Goal: Task Accomplishment & Management: Complete application form

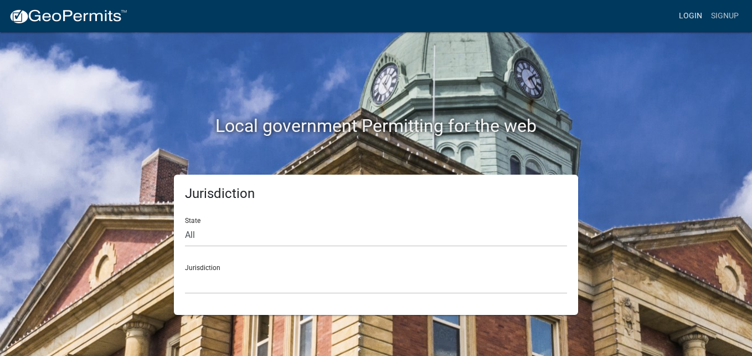
click at [691, 20] on link "Login" at bounding box center [691, 16] width 32 height 21
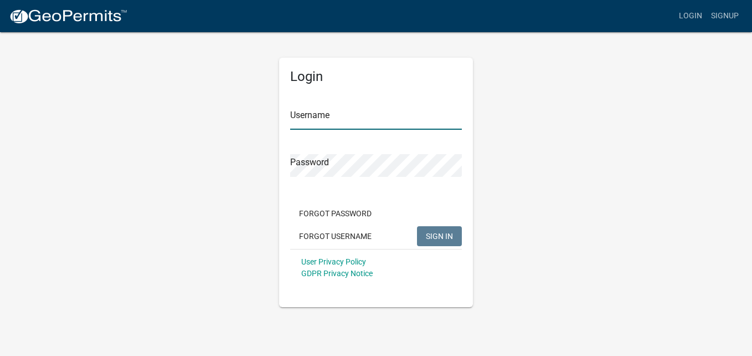
type input "rblelectricllc"
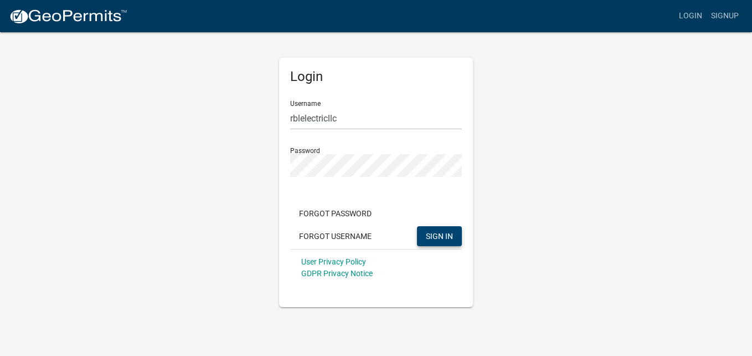
click at [433, 239] on span "SIGN IN" at bounding box center [439, 235] width 27 height 9
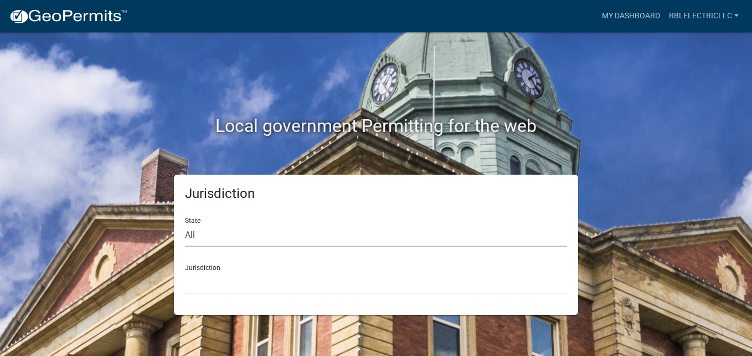
click at [406, 230] on select "All [US_STATE] [US_STATE] [US_STATE] [US_STATE] [US_STATE] [US_STATE] [US_STATE…" at bounding box center [376, 235] width 382 height 23
select select "[US_STATE]"
click at [185, 224] on select "All [US_STATE] [US_STATE] [US_STATE] [US_STATE] [US_STATE] [US_STATE] [US_STATE…" at bounding box center [376, 235] width 382 height 23
click at [264, 277] on select "City of [GEOGRAPHIC_DATA], [US_STATE] City of [GEOGRAPHIC_DATA], [US_STATE] Cit…" at bounding box center [376, 282] width 382 height 23
click at [623, 19] on link "My Dashboard" at bounding box center [631, 16] width 67 height 21
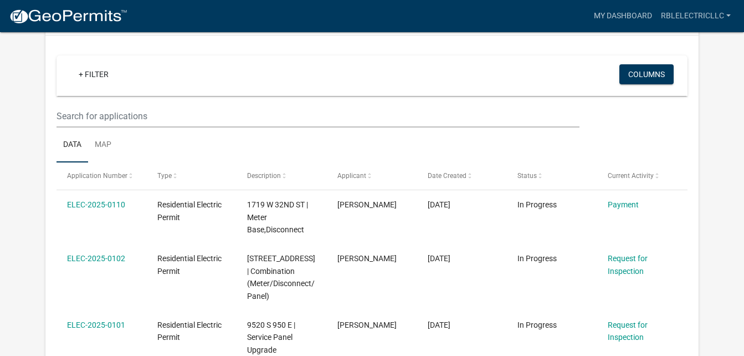
scroll to position [111, 0]
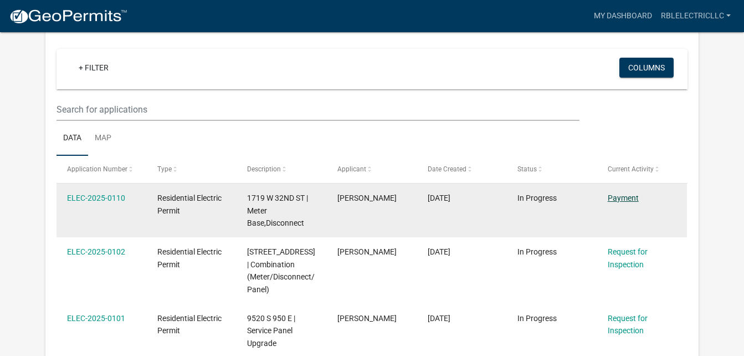
click at [627, 198] on link "Payment" at bounding box center [623, 197] width 31 height 9
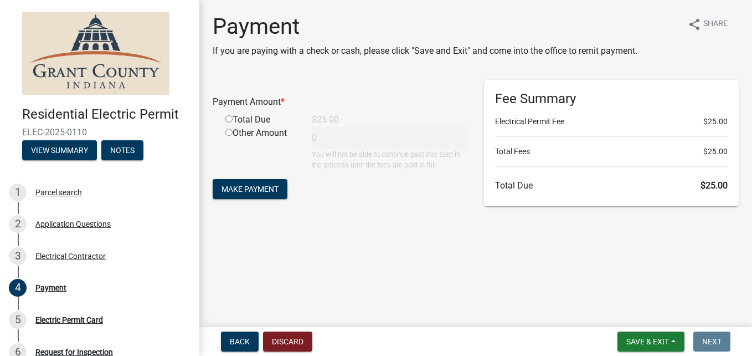
click at [232, 117] on input "radio" at bounding box center [228, 118] width 7 height 7
radio input "true"
type input "25"
click at [268, 191] on span "Make Payment" at bounding box center [250, 188] width 57 height 9
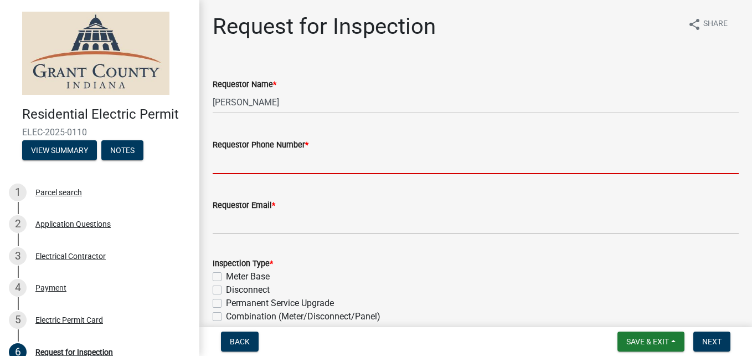
click at [289, 165] on input "Requestor Phone Number *" at bounding box center [476, 162] width 526 height 23
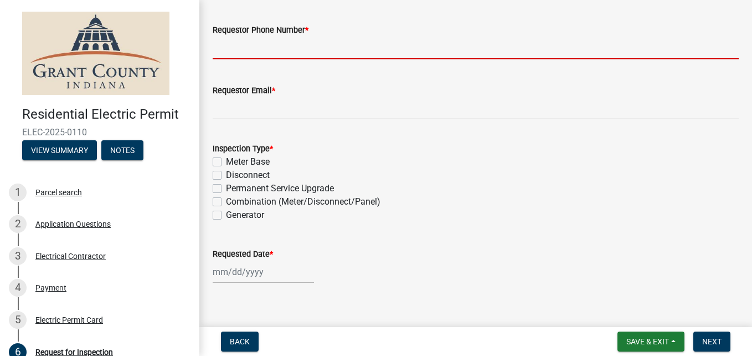
scroll to position [55, 0]
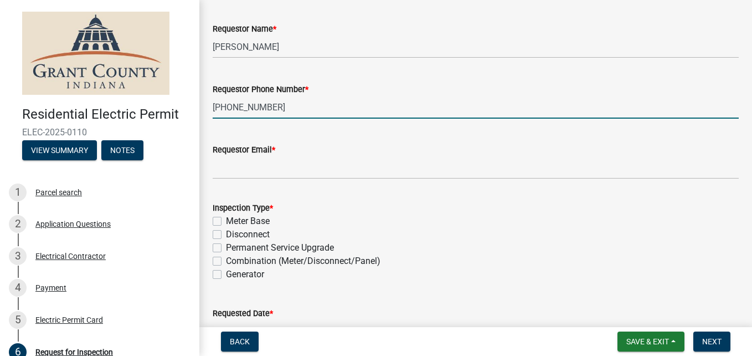
type input "[PHONE_NUMBER]"
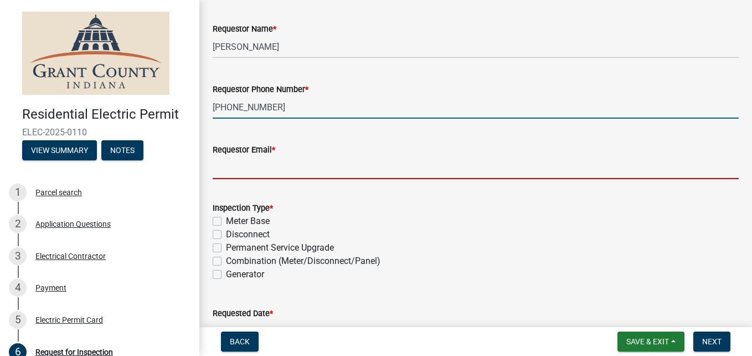
click at [260, 170] on input "Requestor Email *" at bounding box center [476, 167] width 526 height 23
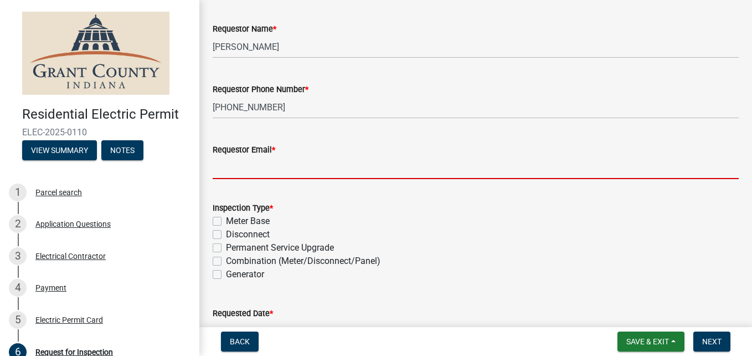
type input "[EMAIL_ADDRESS][DOMAIN_NAME]"
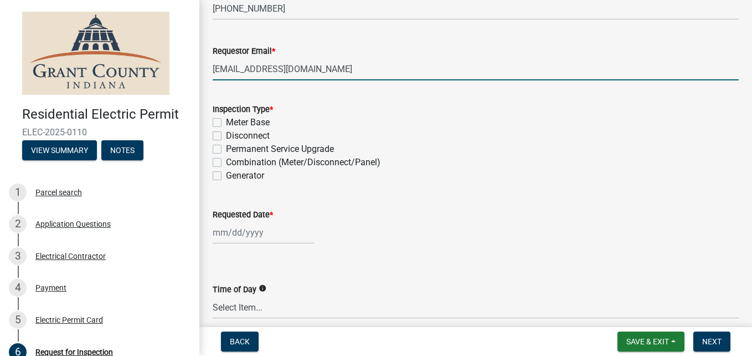
scroll to position [166, 0]
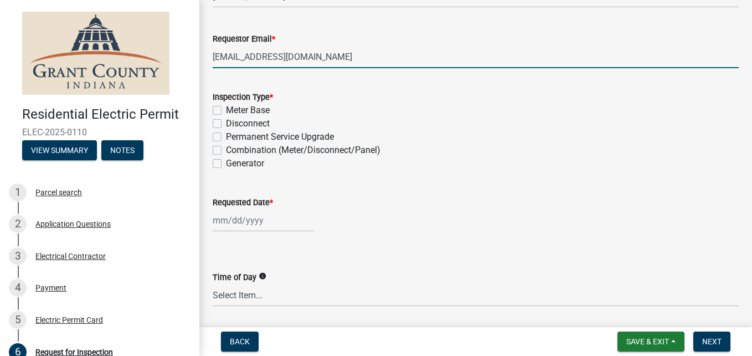
click at [226, 107] on label "Meter Base" at bounding box center [248, 110] width 44 height 13
click at [226, 107] on input "Meter Base" at bounding box center [229, 107] width 7 height 7
checkbox input "true"
checkbox input "false"
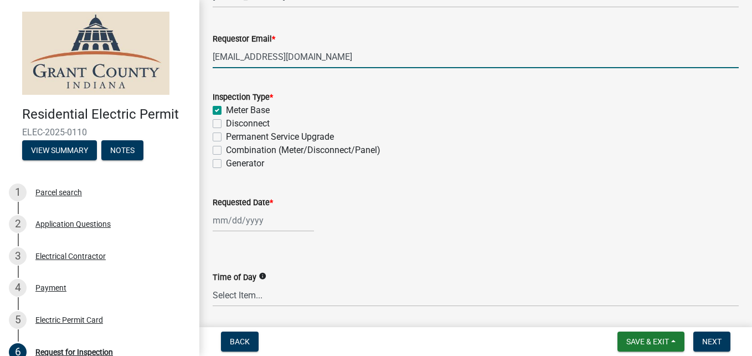
checkbox input "false"
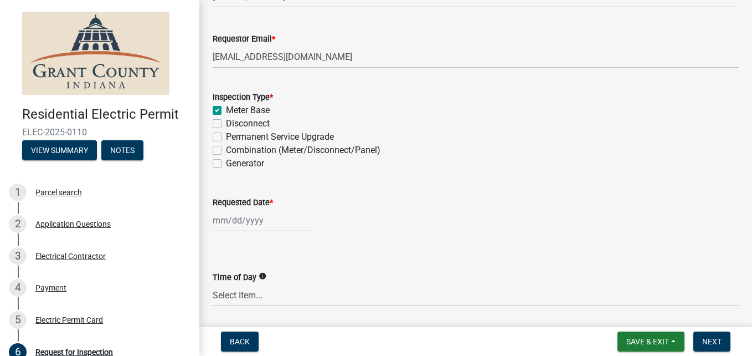
click at [226, 122] on label "Disconnect" at bounding box center [248, 123] width 44 height 13
click at [226, 122] on input "Disconnect" at bounding box center [229, 120] width 7 height 7
checkbox input "true"
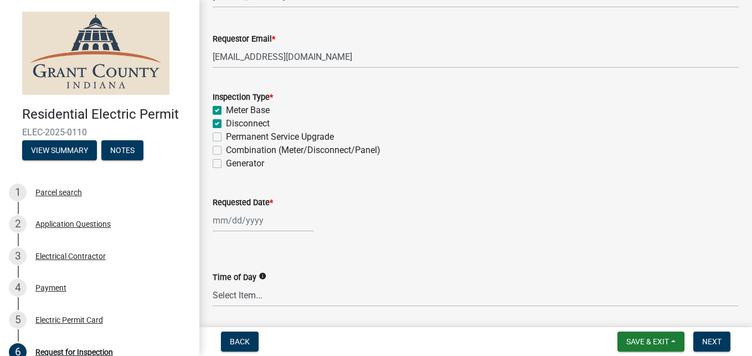
checkbox input "false"
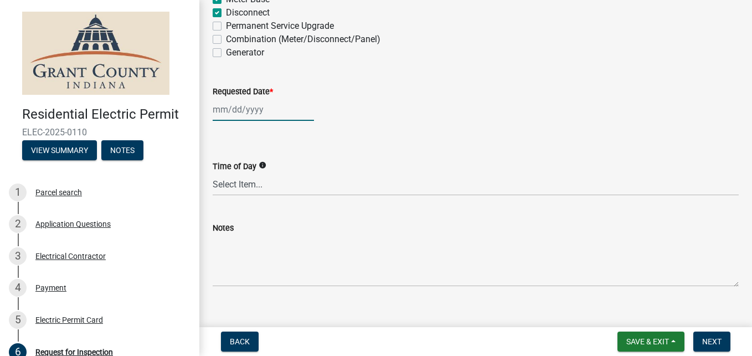
click at [219, 111] on div at bounding box center [263, 109] width 101 height 23
select select "9"
select select "2025"
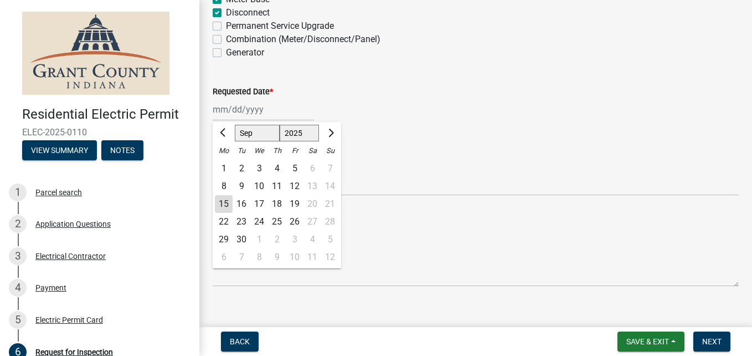
click at [249, 201] on div "16" at bounding box center [242, 204] width 18 height 18
type input "09/16/2025"
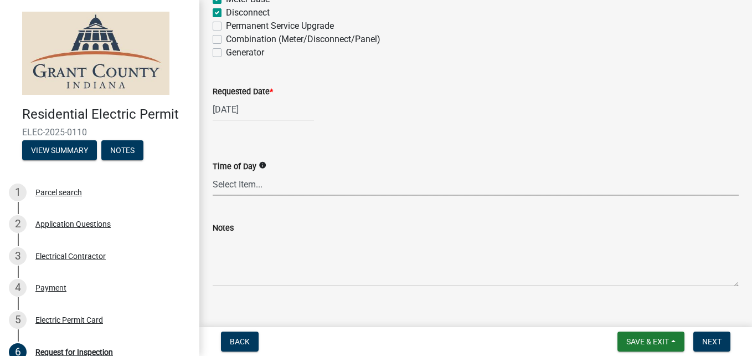
click at [256, 186] on select "Select Item... AM PM Anytime" at bounding box center [476, 184] width 526 height 23
click at [213, 173] on select "Select Item... AM PM Anytime" at bounding box center [476, 184] width 526 height 23
select select "2076309e-35fa-447a-a87e-2d59a2fccc53"
click at [706, 341] on span "Next" at bounding box center [711, 341] width 19 height 9
